Goal: Task Accomplishment & Management: Manage account settings

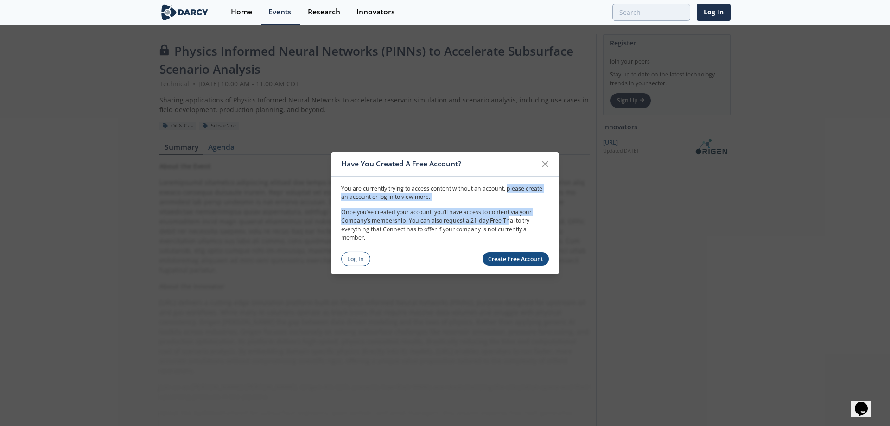
drag, startPoint x: 471, startPoint y: 190, endPoint x: 473, endPoint y: 223, distance: 33.4
click at [473, 223] on div "You are currently trying to access content without an account, please create an…" at bounding box center [445, 212] width 208 height 57
click at [473, 223] on p "Once you’ve created your account, you’ll have access to content via your Compan…" at bounding box center [445, 225] width 208 height 34
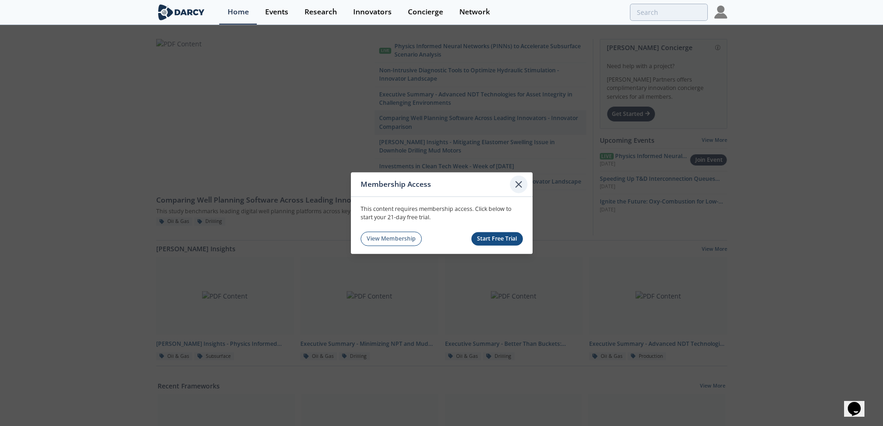
click at [516, 184] on icon at bounding box center [518, 183] width 11 height 11
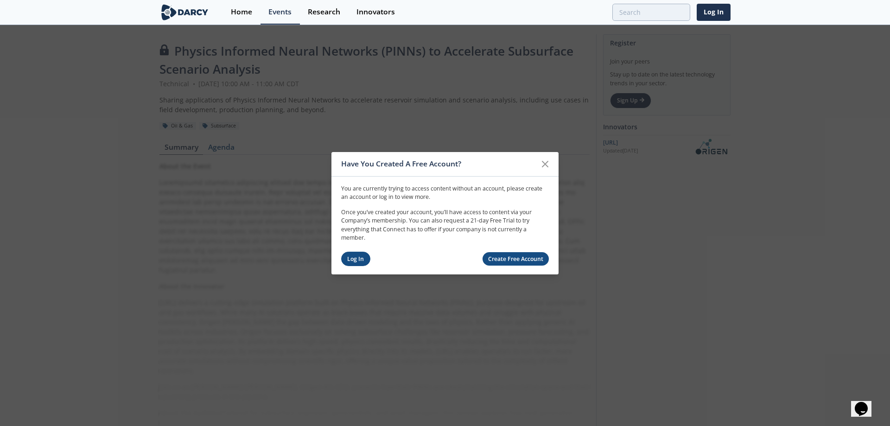
click at [350, 259] on link "Log In" at bounding box center [355, 259] width 29 height 14
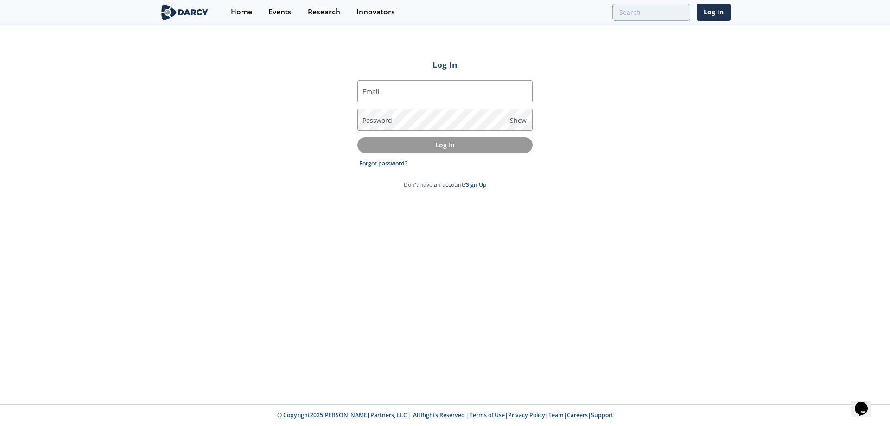
click at [413, 78] on div "Email Password Show Log In Forgot password? Don't have an account? Sign Up" at bounding box center [444, 134] width 175 height 124
click at [414, 88] on input "Email" at bounding box center [444, 91] width 175 height 22
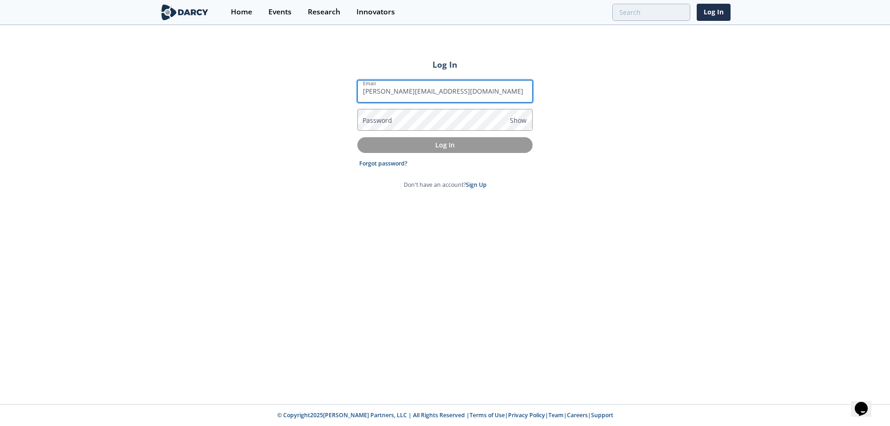
type input "[PERSON_NAME][EMAIL_ADDRESS][DOMAIN_NAME]"
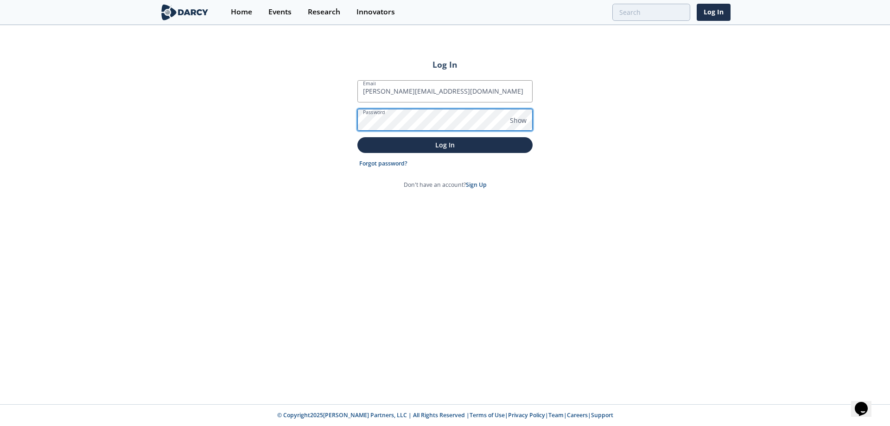
click at [357, 137] on button "Log In" at bounding box center [444, 144] width 175 height 15
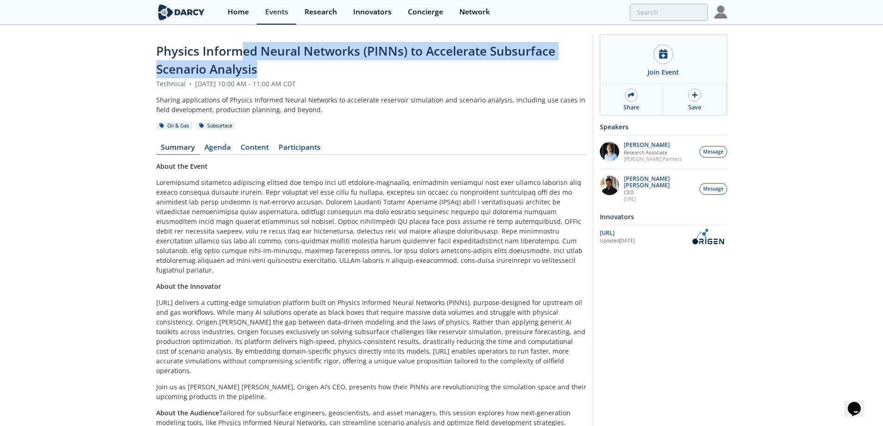
drag, startPoint x: 318, startPoint y: 76, endPoint x: 242, endPoint y: 60, distance: 77.6
click at [242, 60] on div "Physics Informed Neural Networks (PINNs) to Accelerate Subsurface Scenario Anal…" at bounding box center [371, 60] width 430 height 37
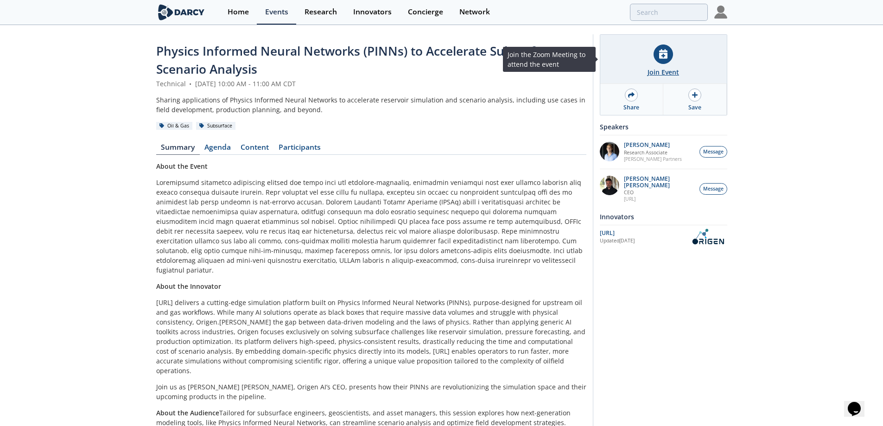
click at [658, 57] on div at bounding box center [662, 53] width 19 height 19
